Goal: Task Accomplishment & Management: Use online tool/utility

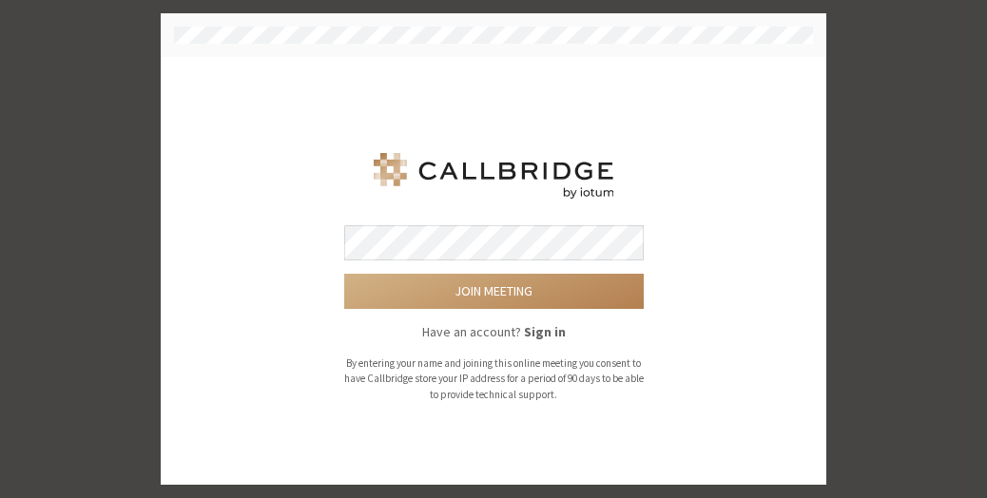
click at [344, 274] on button "Join meeting" at bounding box center [494, 291] width 300 height 35
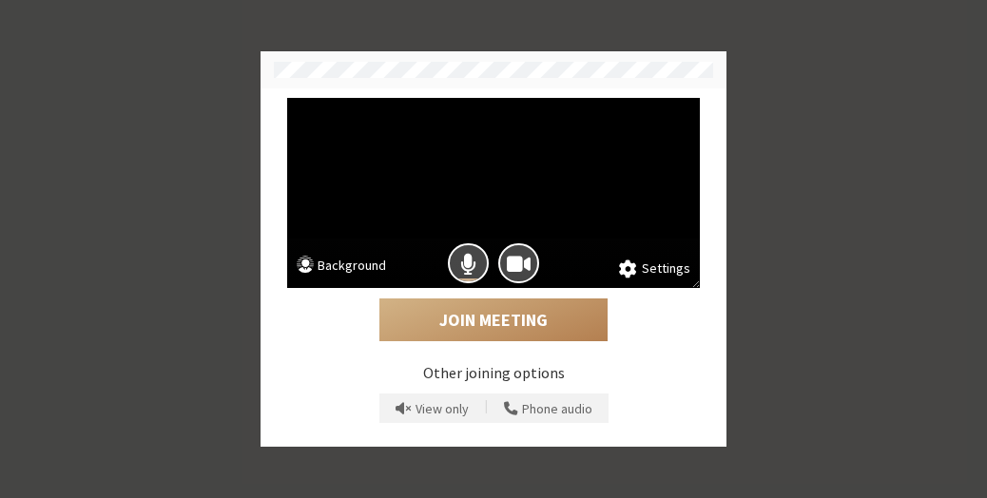
click at [514, 221] on video at bounding box center [493, 193] width 413 height 190
drag, startPoint x: 466, startPoint y: 268, endPoint x: 527, endPoint y: 256, distance: 62.1
click at [527, 256] on div at bounding box center [493, 264] width 413 height 50
click at [527, 256] on span "Camera is on" at bounding box center [519, 264] width 24 height 26
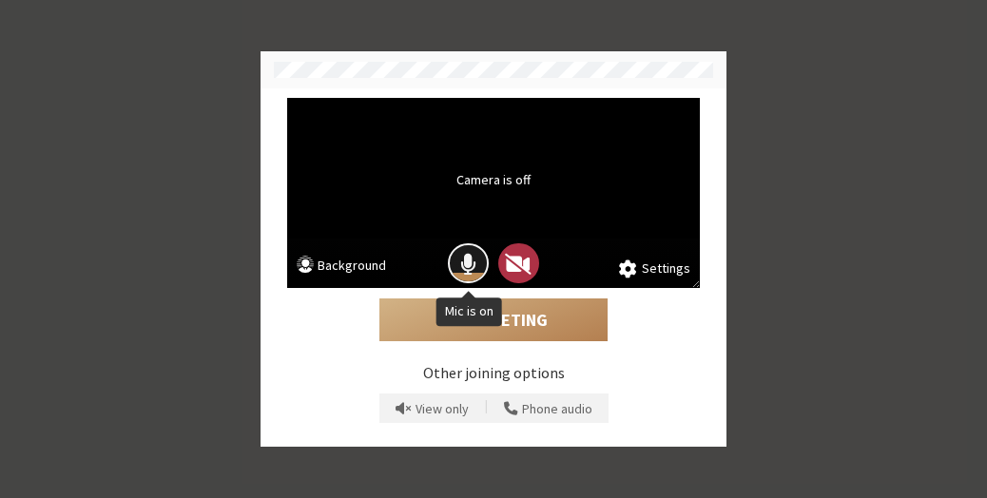
click at [464, 257] on span "Mic is on" at bounding box center [468, 264] width 16 height 26
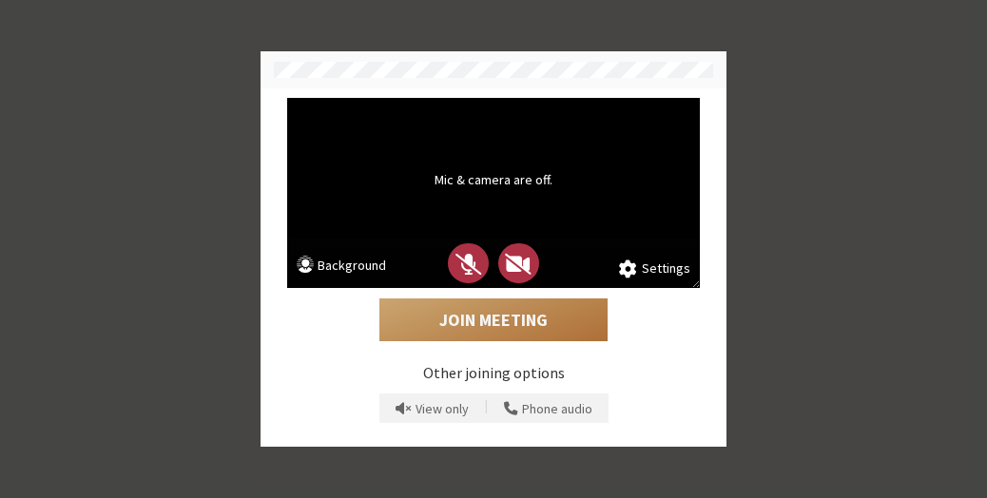
click at [486, 321] on button "Join Meeting" at bounding box center [494, 321] width 228 height 44
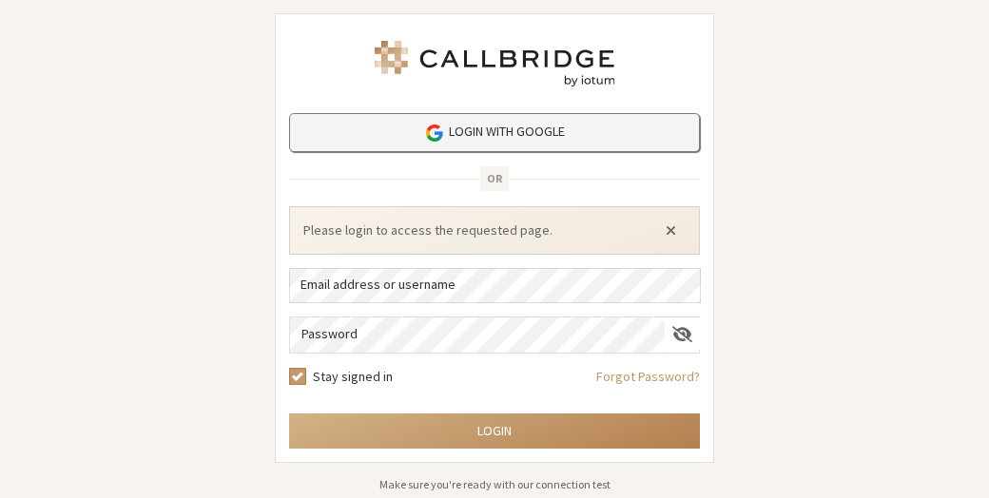
click at [377, 127] on link "Login with Google" at bounding box center [494, 132] width 411 height 39
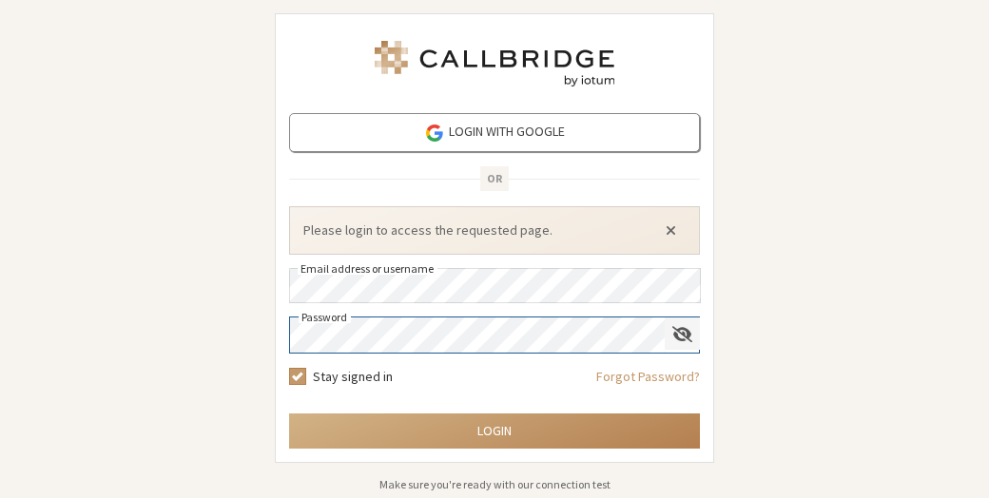
click at [681, 345] on div "Show password" at bounding box center [682, 334] width 35 height 33
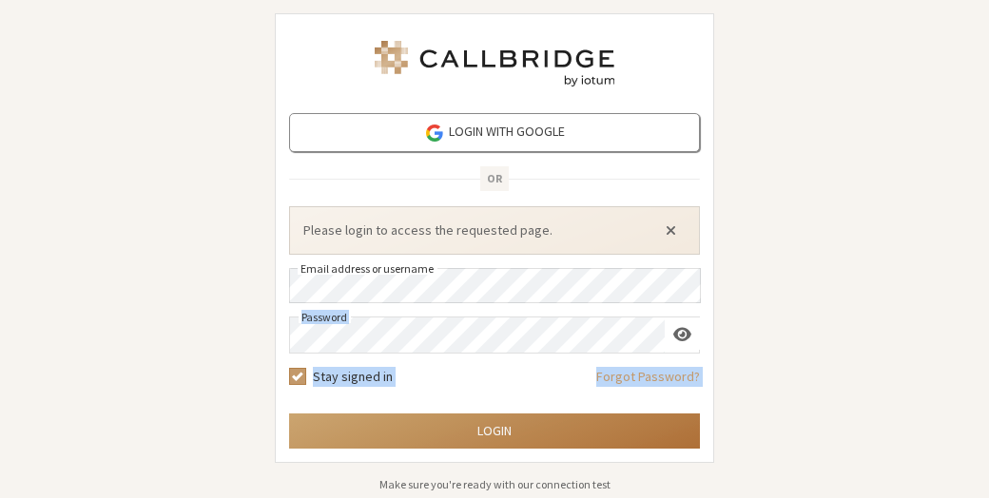
drag, startPoint x: 204, startPoint y: 304, endPoint x: 399, endPoint y: 414, distance: 224.4
click at [399, 414] on div "Login with Google OR Please login to access the requested page. Email address o…" at bounding box center [494, 249] width 989 height 498
click at [399, 414] on button "Login" at bounding box center [494, 431] width 411 height 35
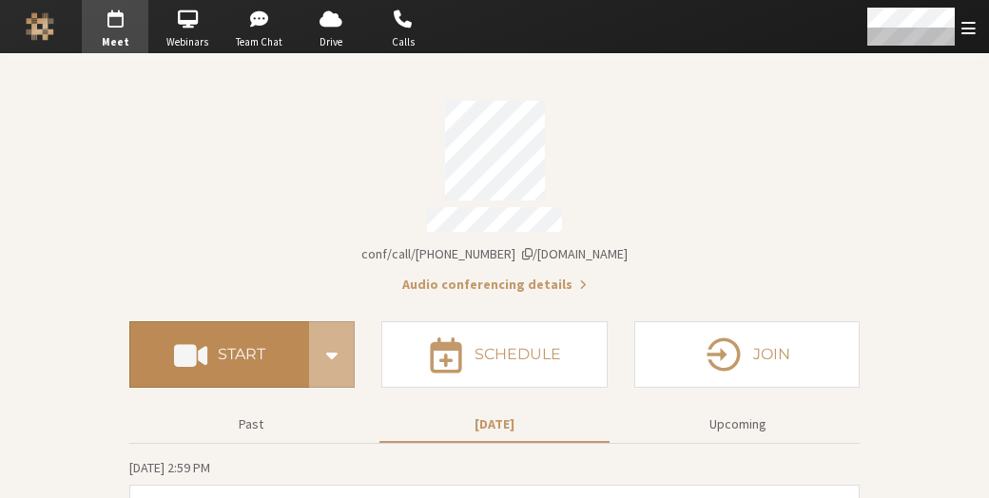
click at [247, 332] on button "Start" at bounding box center [219, 354] width 180 height 67
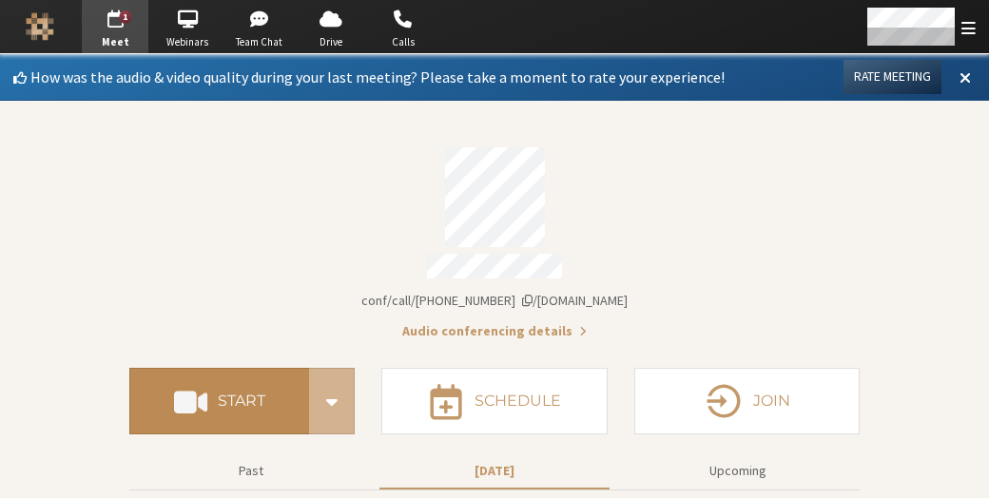
click at [234, 398] on h4 "Start" at bounding box center [242, 401] width 48 height 15
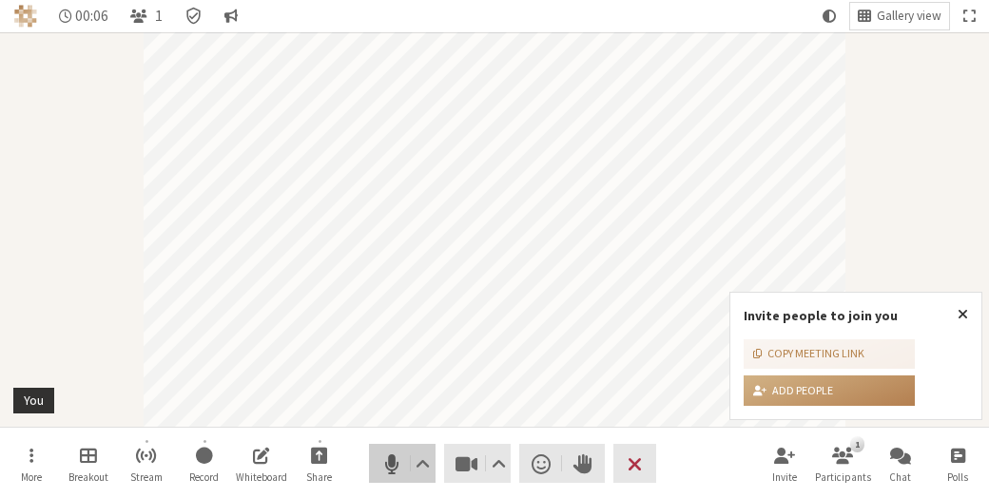
click at [403, 476] on span "Mute (Alt+A)" at bounding box center [391, 464] width 27 height 27
click at [466, 461] on span "Stop video (Alt+V)" at bounding box center [467, 464] width 27 height 27
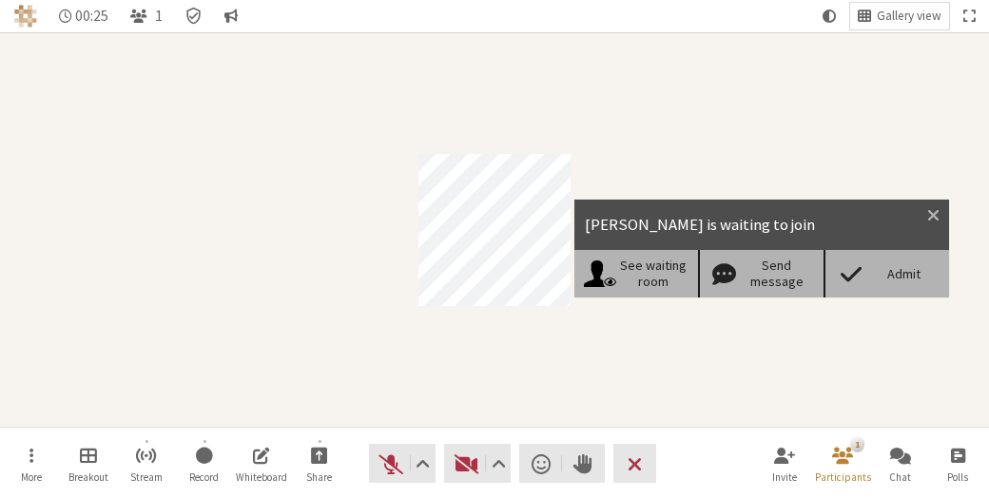
click at [881, 254] on div "Admit" at bounding box center [887, 274] width 126 height 48
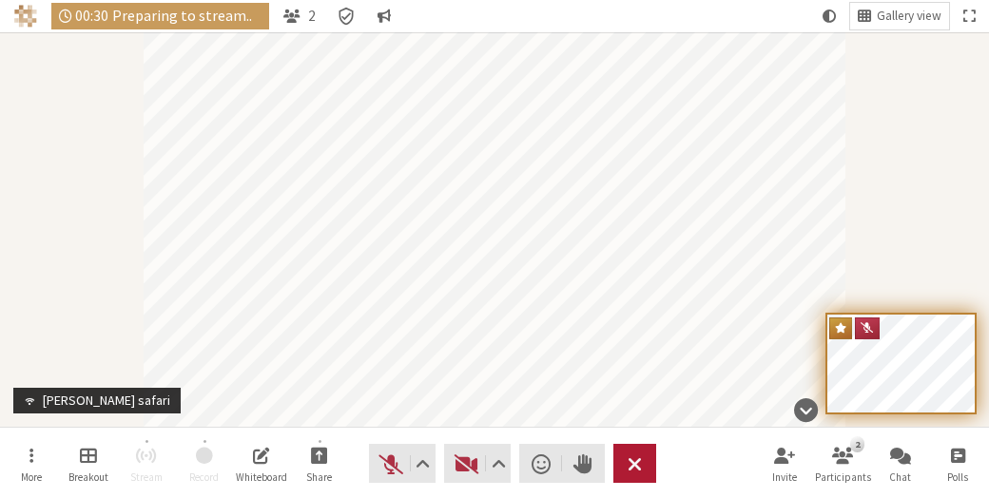
click at [637, 459] on span "End or leave meeting" at bounding box center [635, 464] width 14 height 27
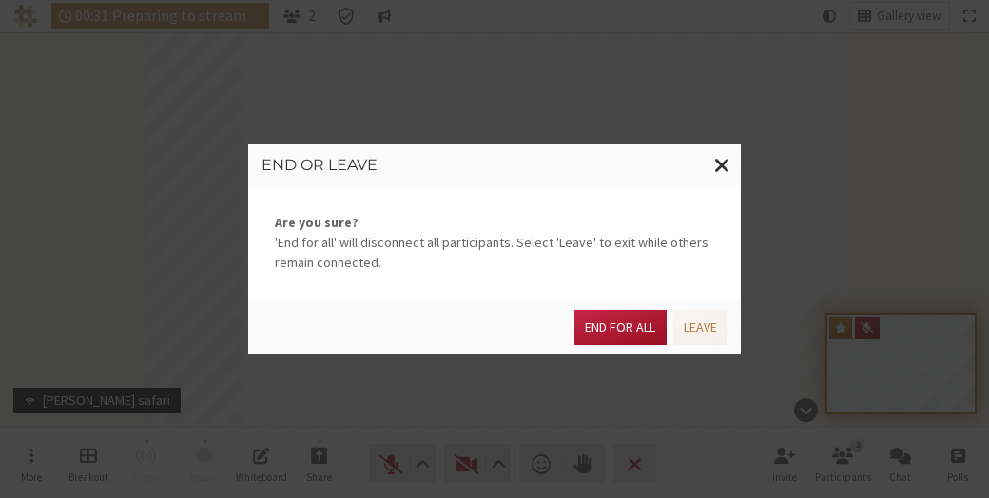
click at [623, 328] on button "End for all" at bounding box center [619, 327] width 91 height 35
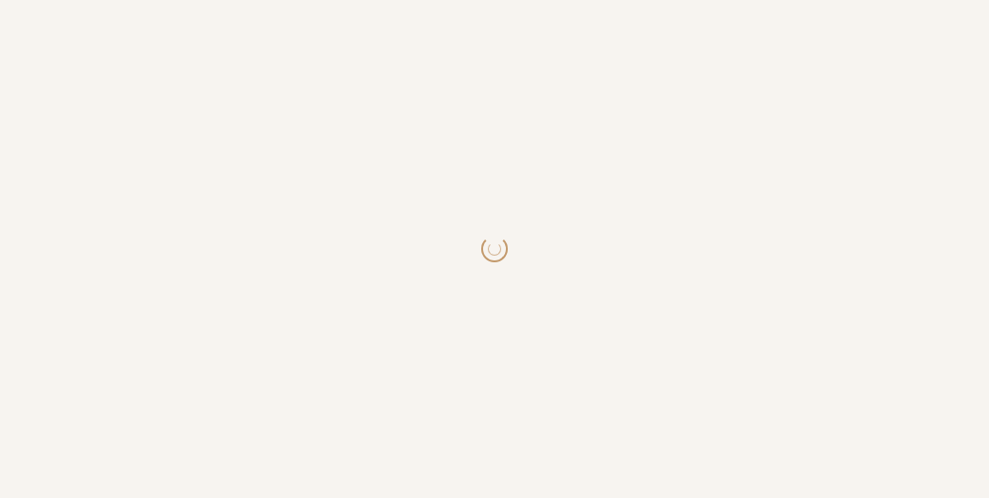
click at [410, 18] on body at bounding box center [494, 249] width 989 height 498
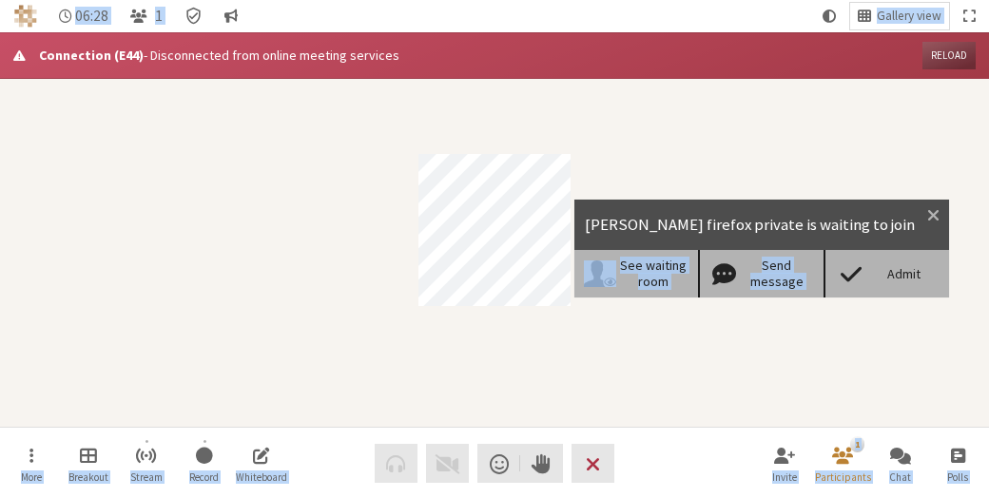
drag, startPoint x: 879, startPoint y: 276, endPoint x: 963, endPoint y: 60, distance: 231.9
click at [963, 60] on div "Connection (E44) - Disconnected from online meeting services Reload 06:28 1 Gal…" at bounding box center [494, 249] width 989 height 498
click at [963, 60] on button "Reload" at bounding box center [949, 56] width 53 height 28
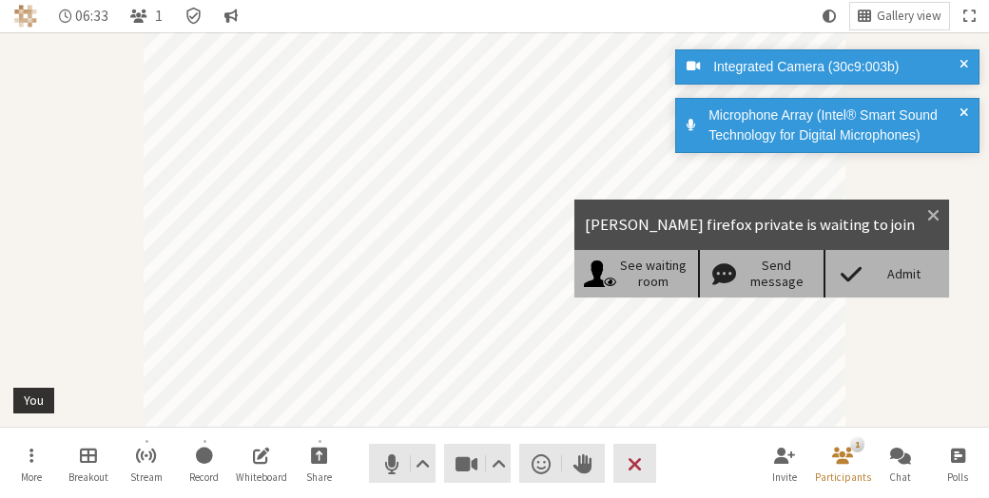
click at [886, 264] on div "Admit" at bounding box center [887, 274] width 126 height 48
